Goal: Information Seeking & Learning: Learn about a topic

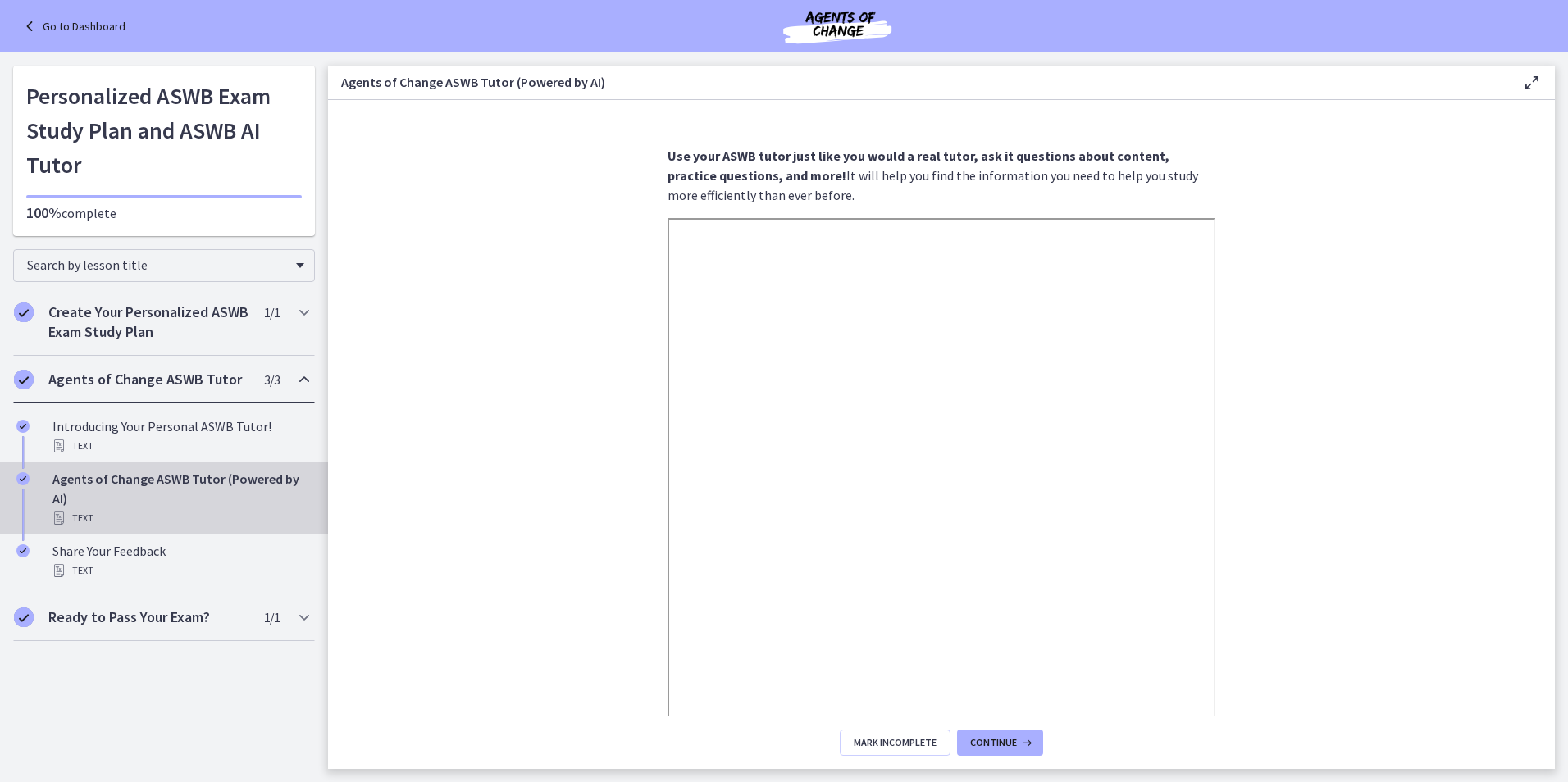
scroll to position [160, 0]
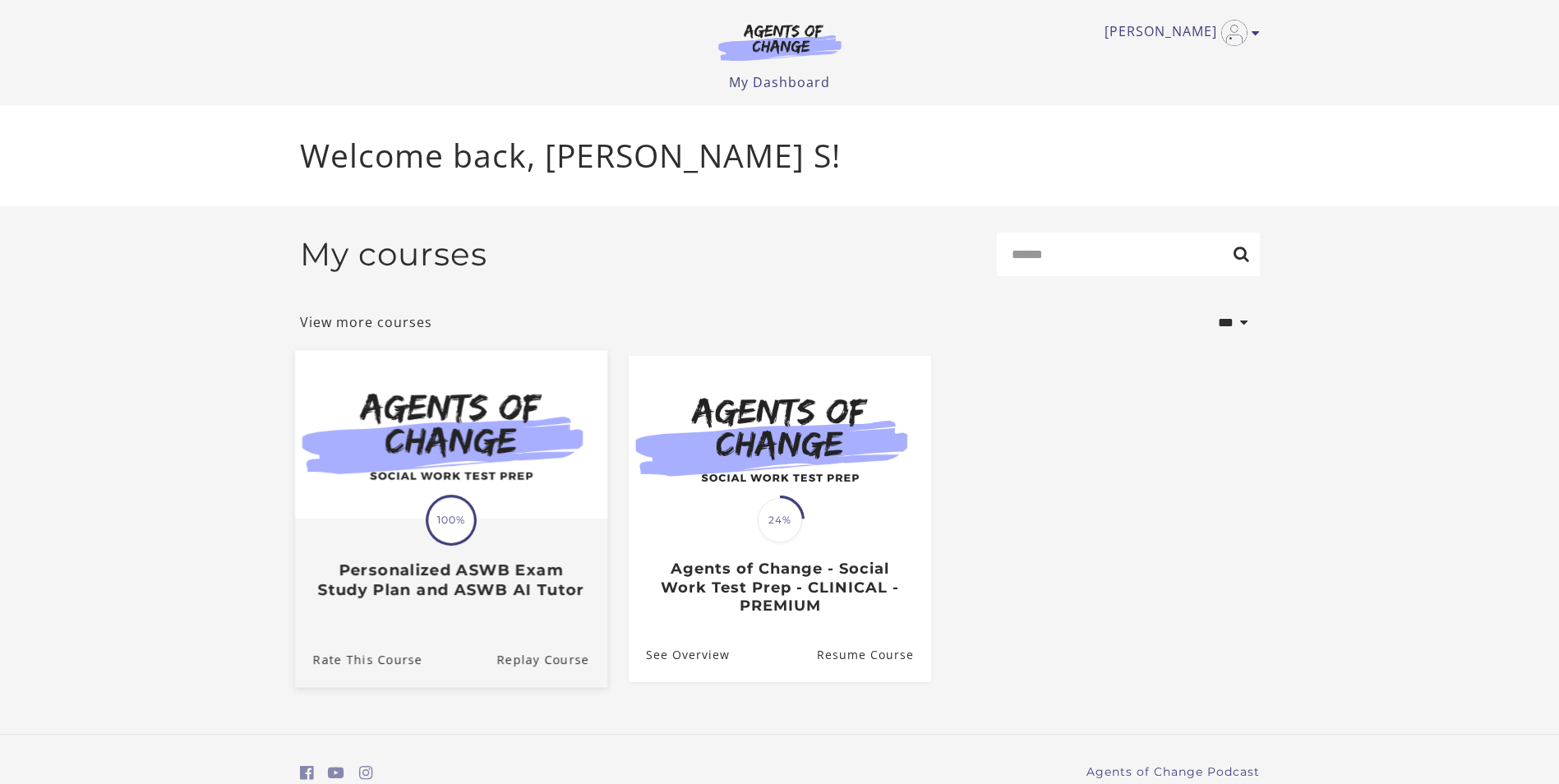
click at [441, 499] on div "Translation missing: en.liquid.partials.dashboard_course_card.progress_descript…" at bounding box center [451, 520] width 51 height 51
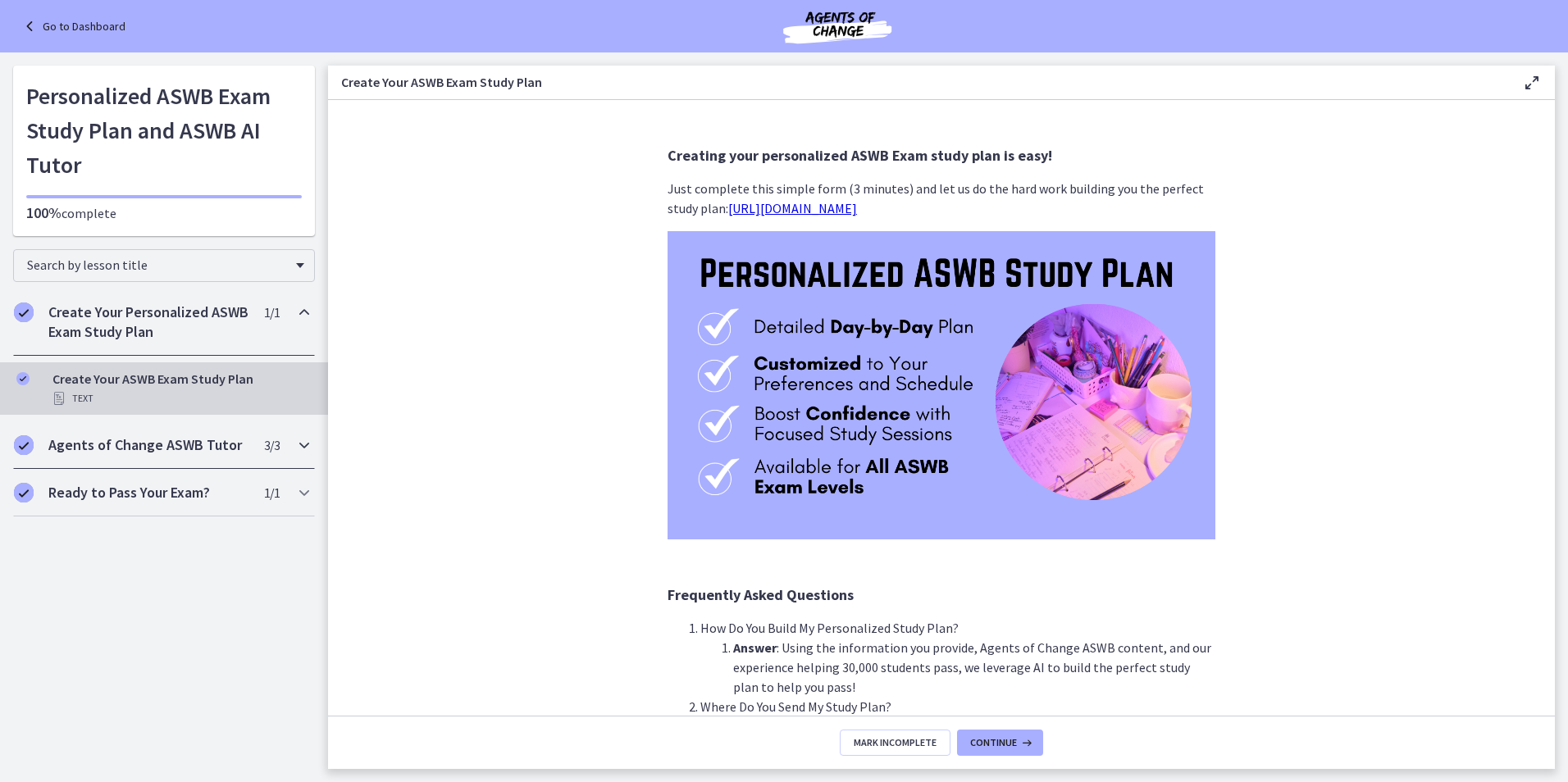
click at [218, 434] on div "Agents of Change ASWB Tutor 3 / 3 Completed" at bounding box center [164, 445] width 302 height 48
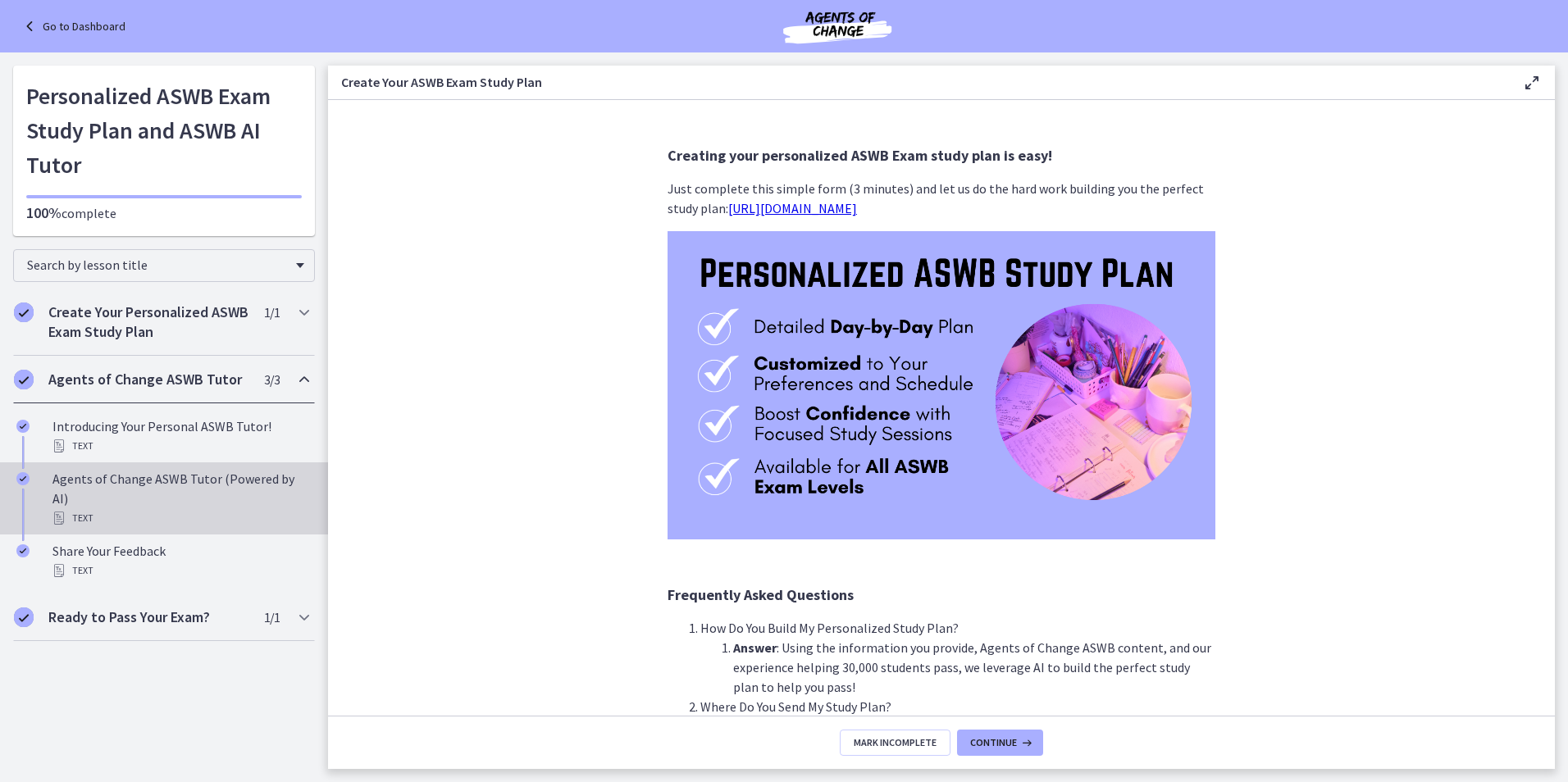
click at [155, 485] on div "Agents of Change ASWB Tutor (Powered by AI) Text" at bounding box center [180, 498] width 255 height 59
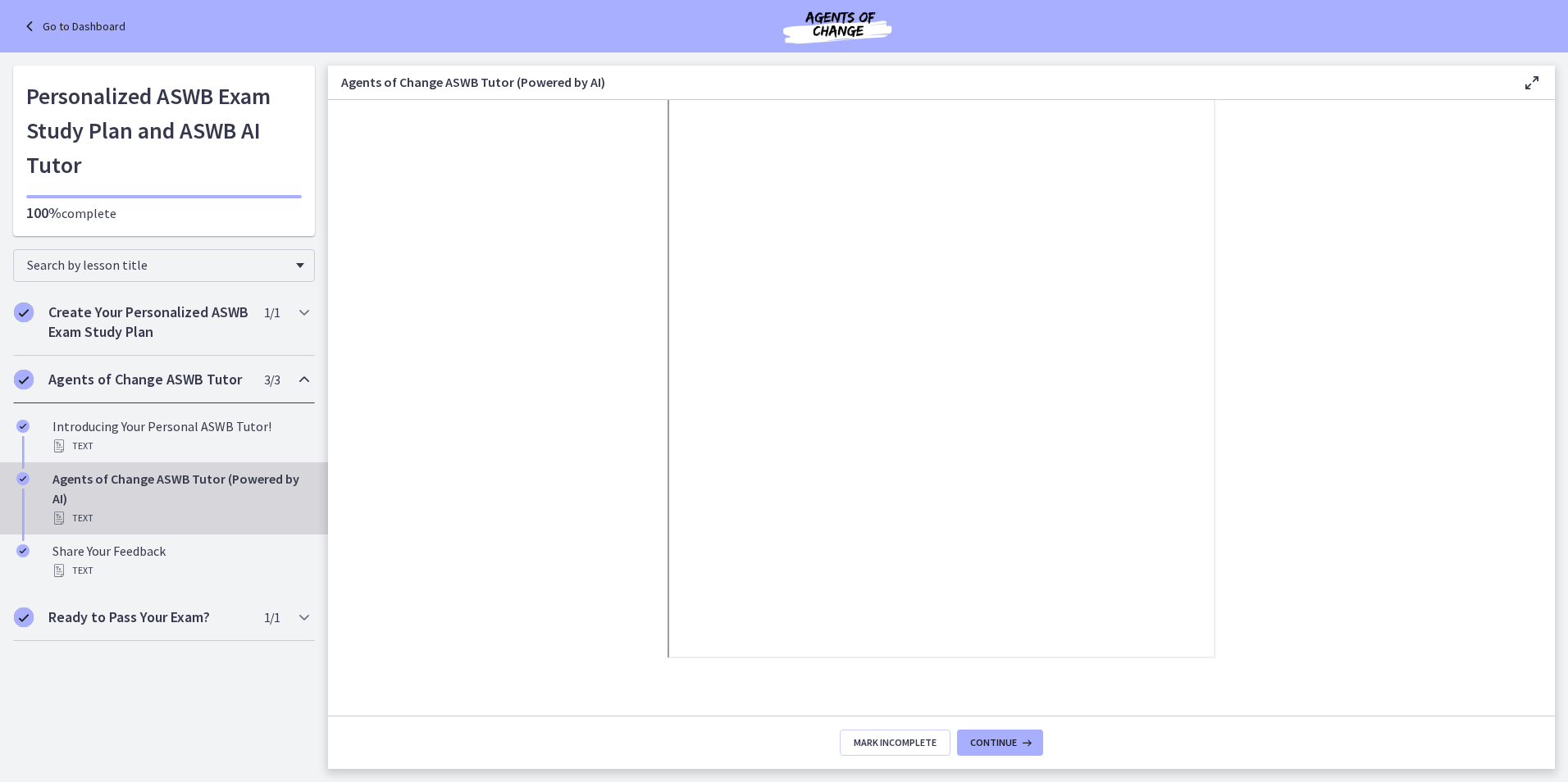
scroll to position [160, 0]
